Goal: Unclear: Browse casually

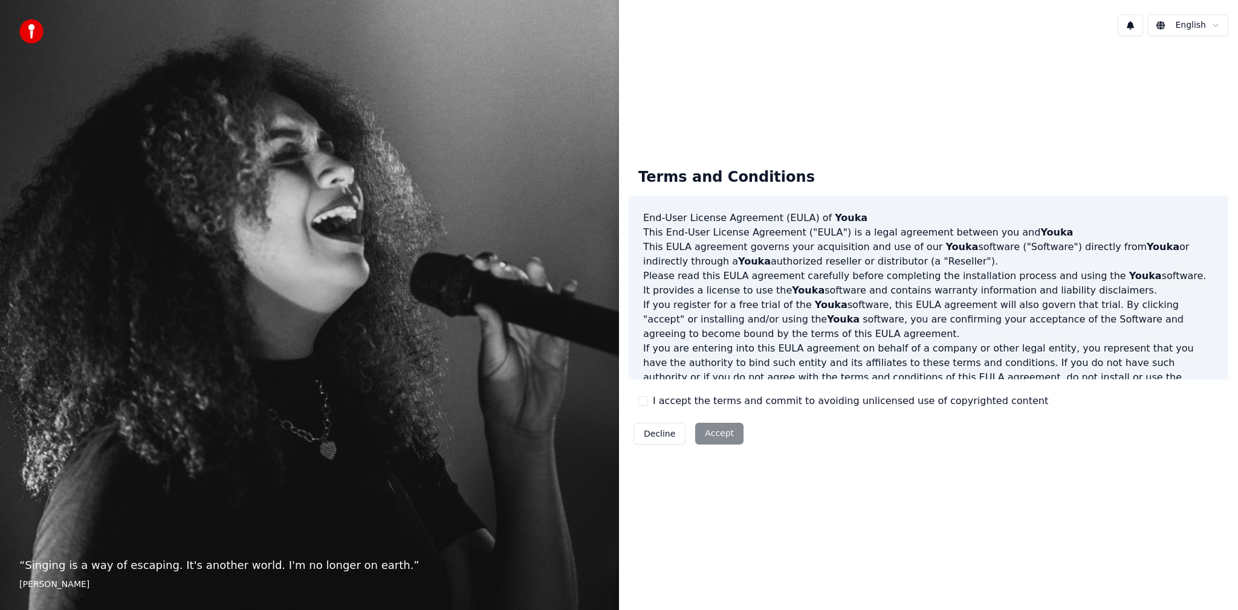
click at [701, 430] on div "Decline Accept" at bounding box center [688, 433] width 120 height 31
drag, startPoint x: 702, startPoint y: 431, endPoint x: 736, endPoint y: 442, distance: 35.4
click at [712, 439] on div "Decline Accept" at bounding box center [688, 433] width 120 height 31
drag, startPoint x: 736, startPoint y: 442, endPoint x: 731, endPoint y: 437, distance: 7.3
click at [736, 442] on div "Decline Accept" at bounding box center [688, 433] width 120 height 31
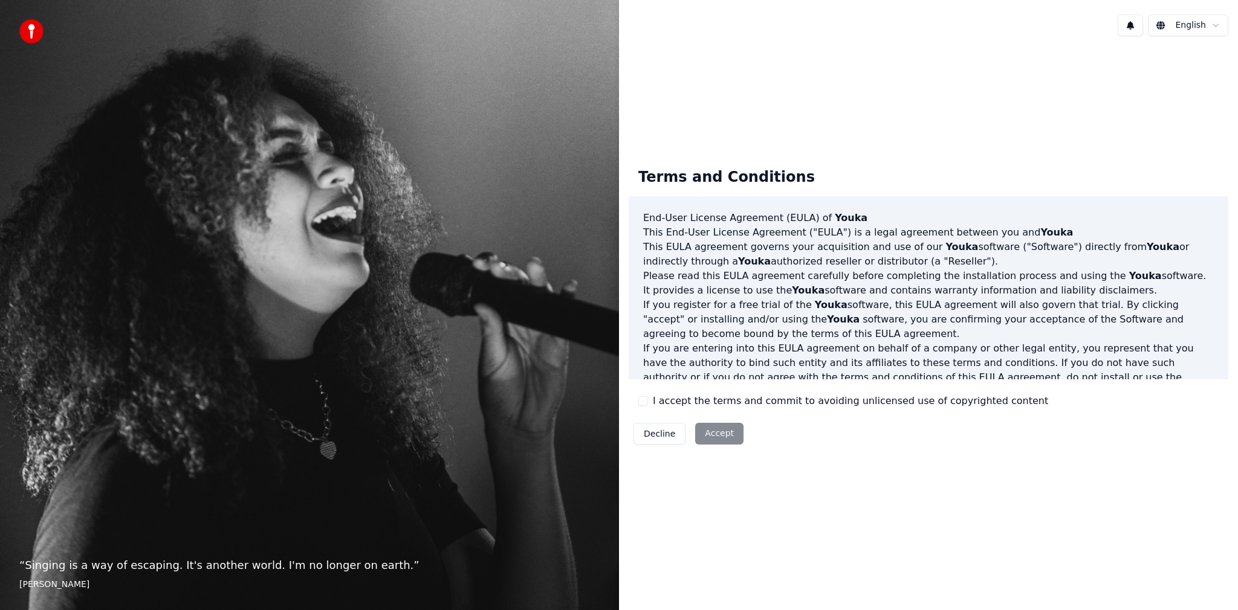
click at [729, 436] on div "Decline Accept" at bounding box center [688, 433] width 120 height 31
click at [726, 433] on div "Decline Accept" at bounding box center [688, 433] width 120 height 31
click at [723, 429] on div "Decline Accept" at bounding box center [688, 433] width 120 height 31
click at [723, 428] on div "Decline Accept" at bounding box center [688, 433] width 120 height 31
click at [725, 428] on div "Decline Accept" at bounding box center [688, 433] width 120 height 31
